Goal: Find specific page/section: Find specific page/section

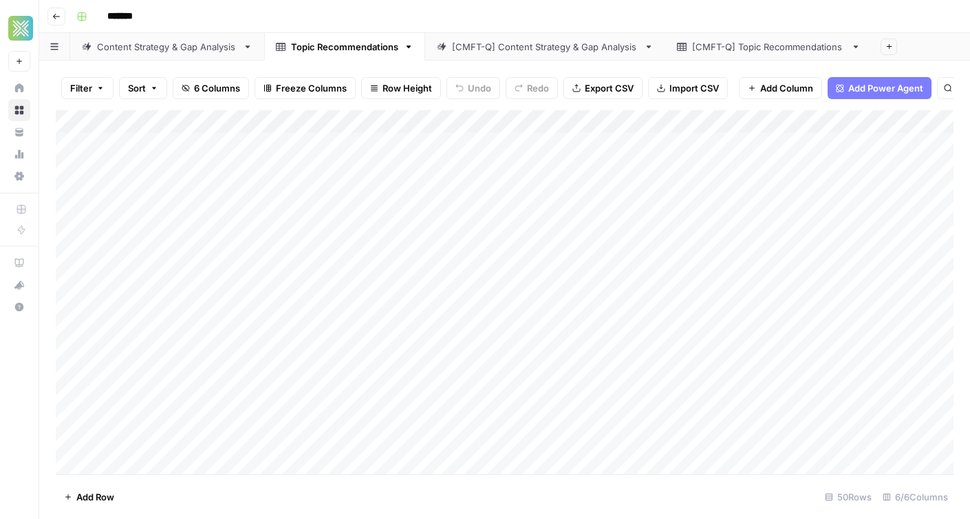
click at [527, 48] on div "[CMFT-Q] Content Strategy & Gap Analysis" at bounding box center [545, 47] width 186 height 14
click at [746, 45] on div "[CMFT-Q] Topic Recommendations" at bounding box center [768, 47] width 153 height 14
